Goal: Navigation & Orientation: Find specific page/section

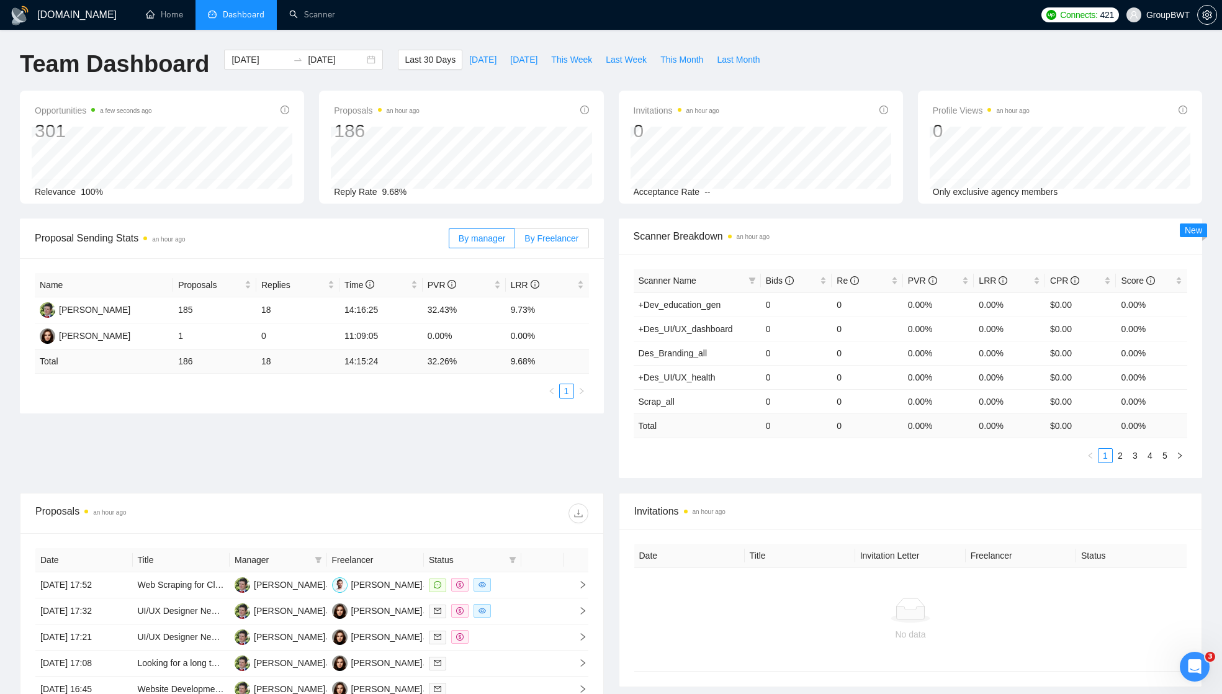
click at [536, 235] on span "By Freelancer" at bounding box center [551, 238] width 54 height 10
click at [515, 241] on input "By Freelancer" at bounding box center [515, 241] width 0 height 0
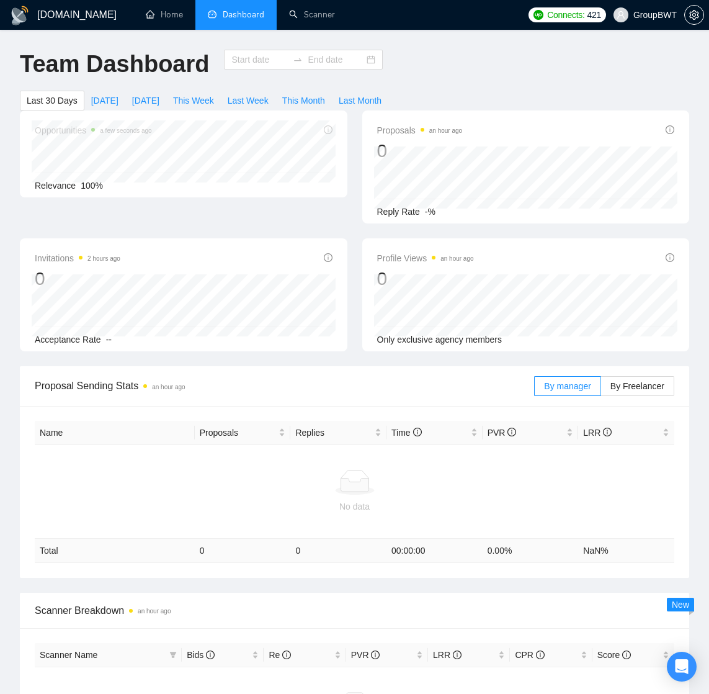
type input "[DATE]"
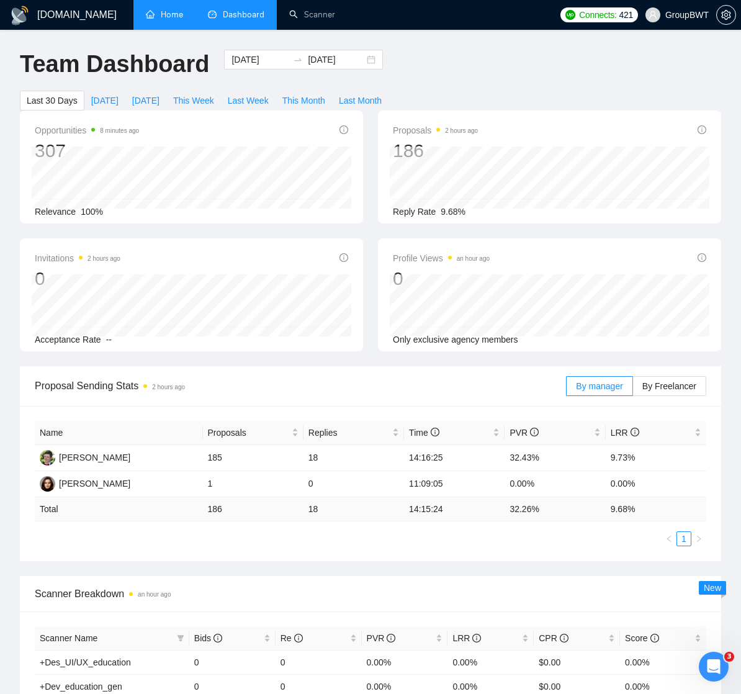
click at [169, 12] on link "Home" at bounding box center [164, 14] width 37 height 11
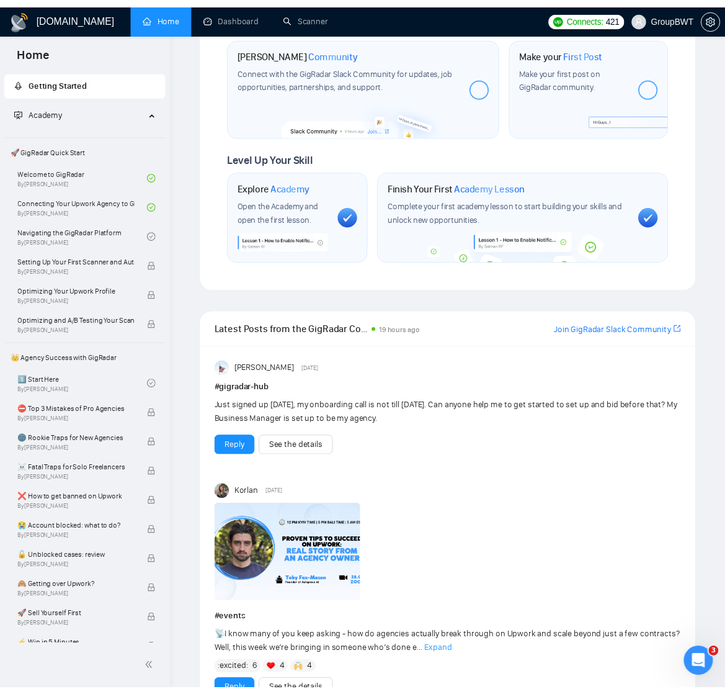
scroll to position [602, 0]
